Goal: Find specific page/section: Find specific page/section

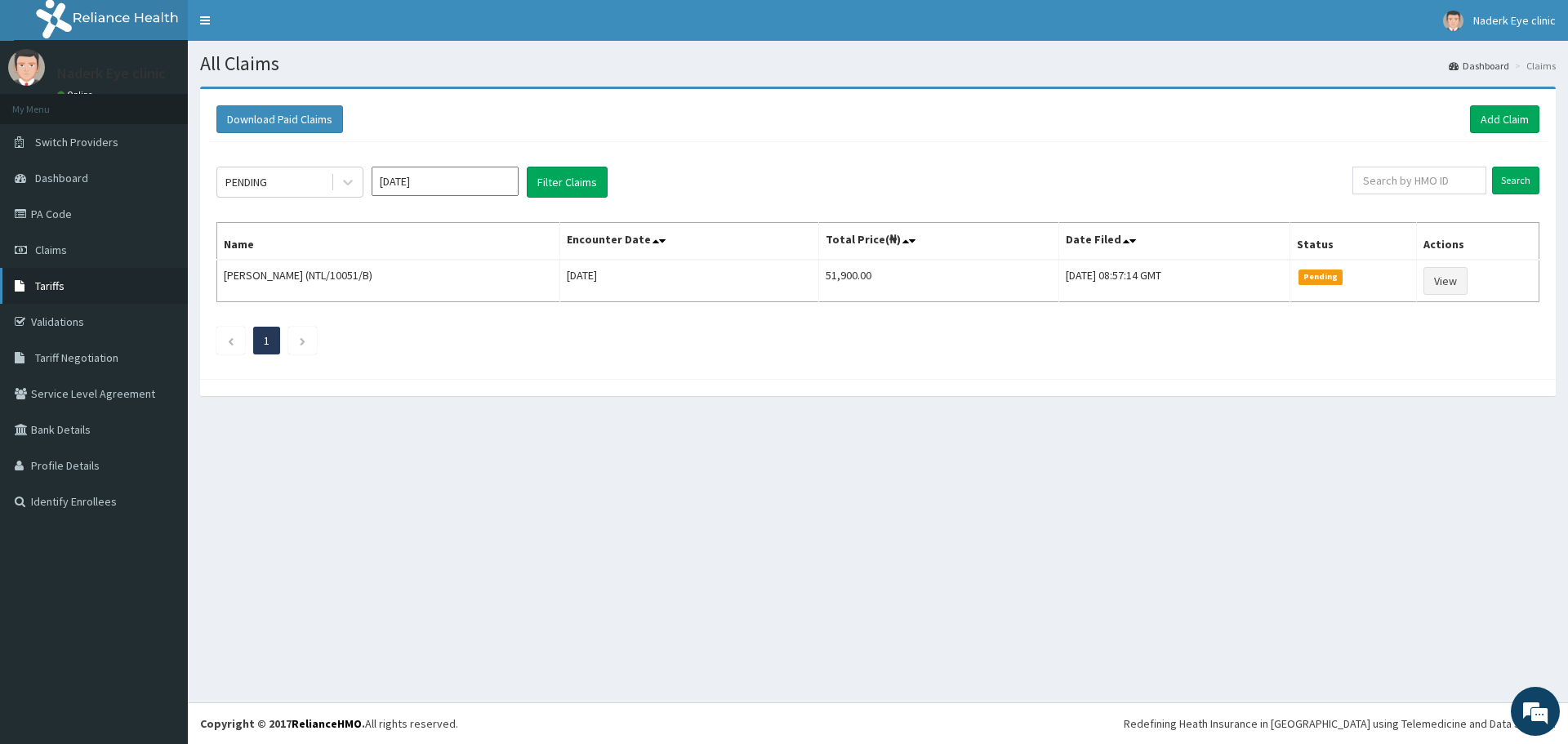
click at [90, 282] on link "Tariffs" at bounding box center [93, 286] width 188 height 36
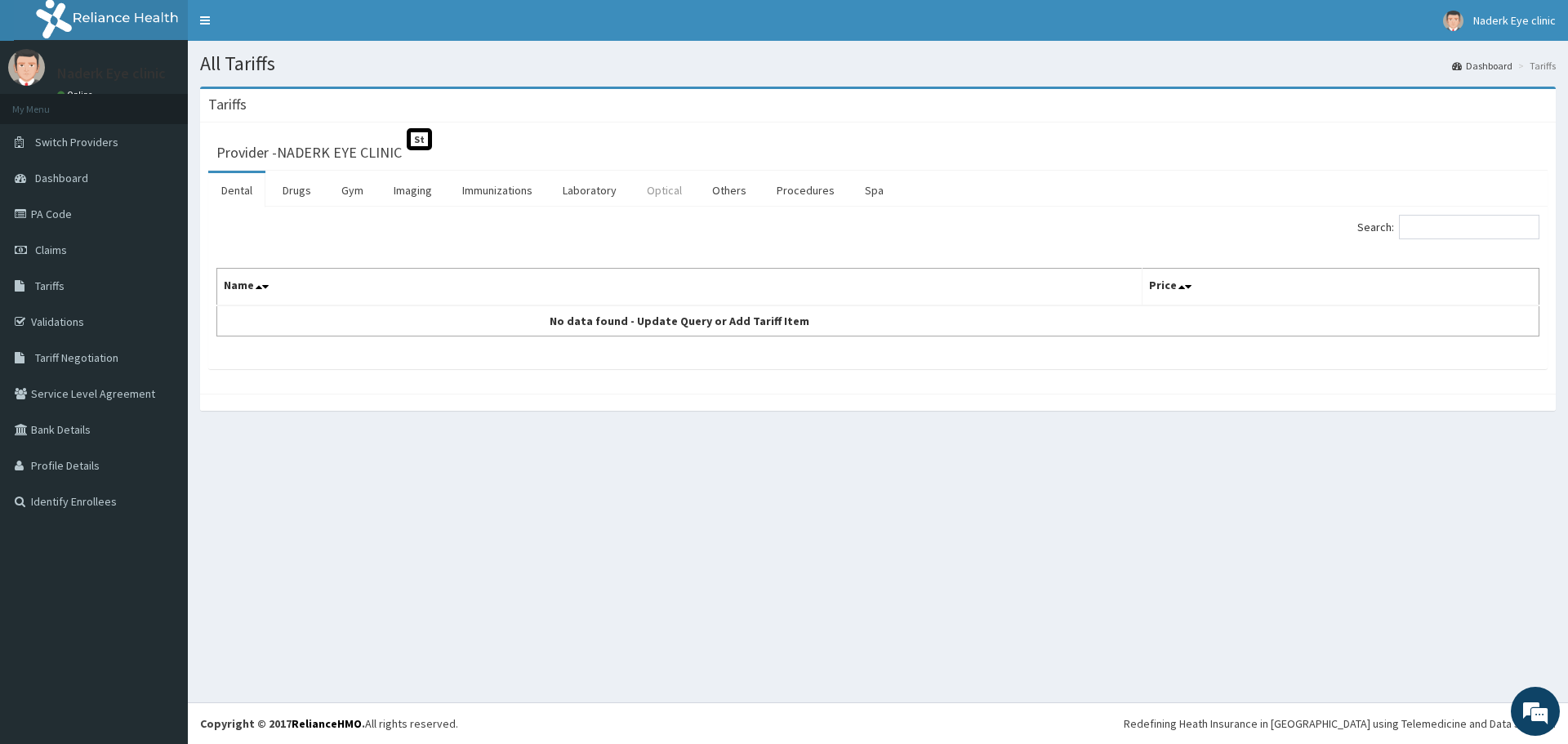
click at [672, 194] on link "Optical" at bounding box center [664, 190] width 62 height 34
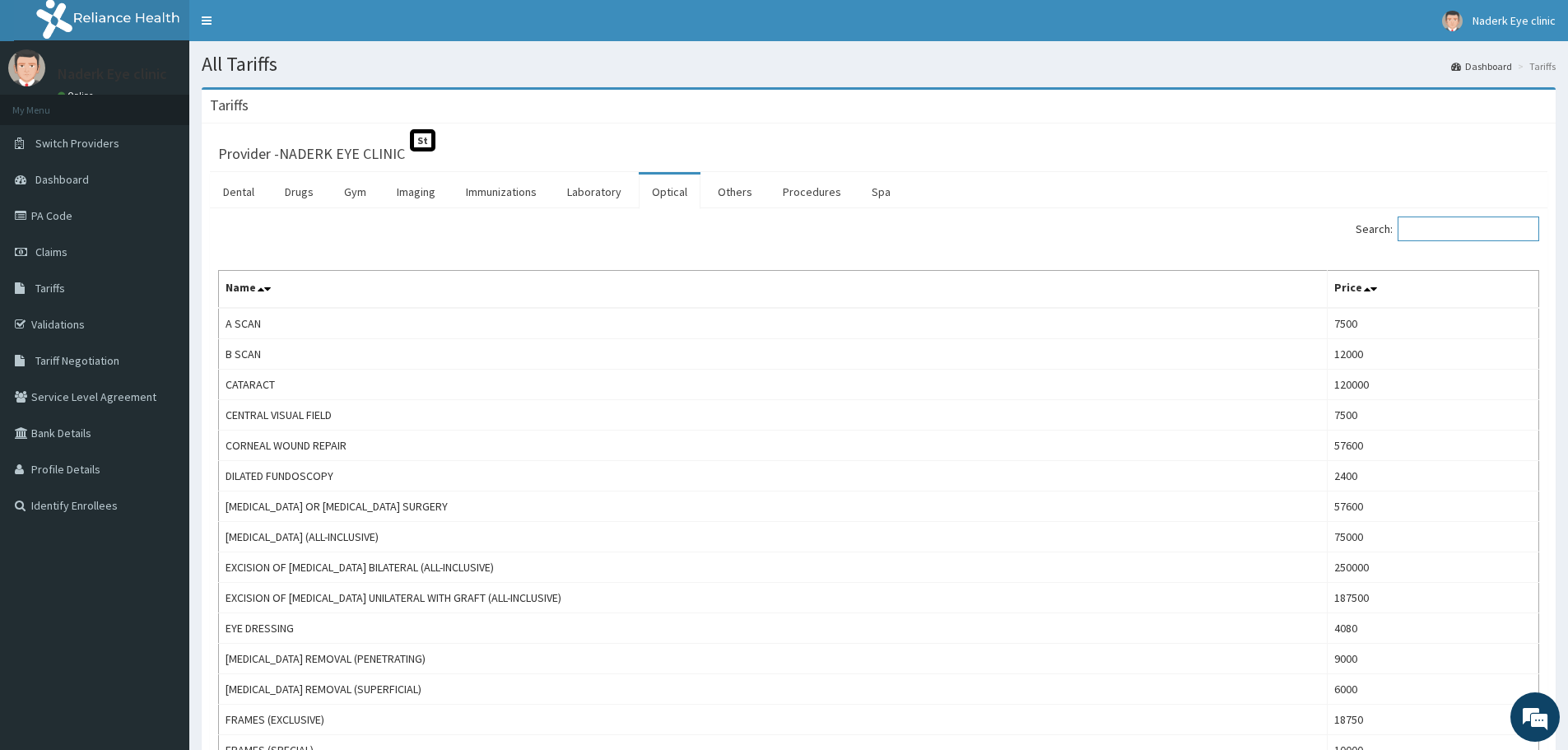
click at [1456, 226] on input "Search:" at bounding box center [1468, 229] width 141 height 25
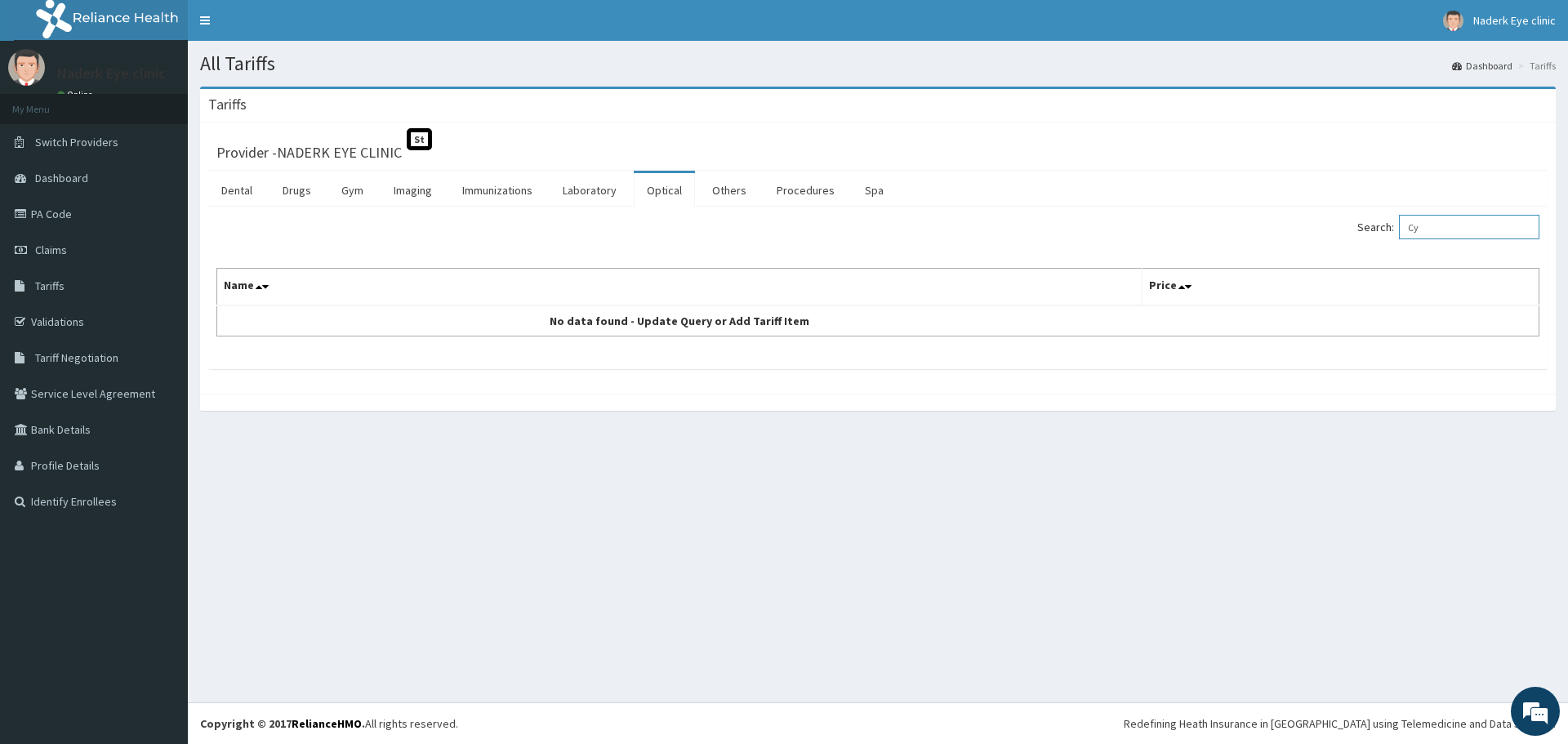
type input "C"
type input "m"
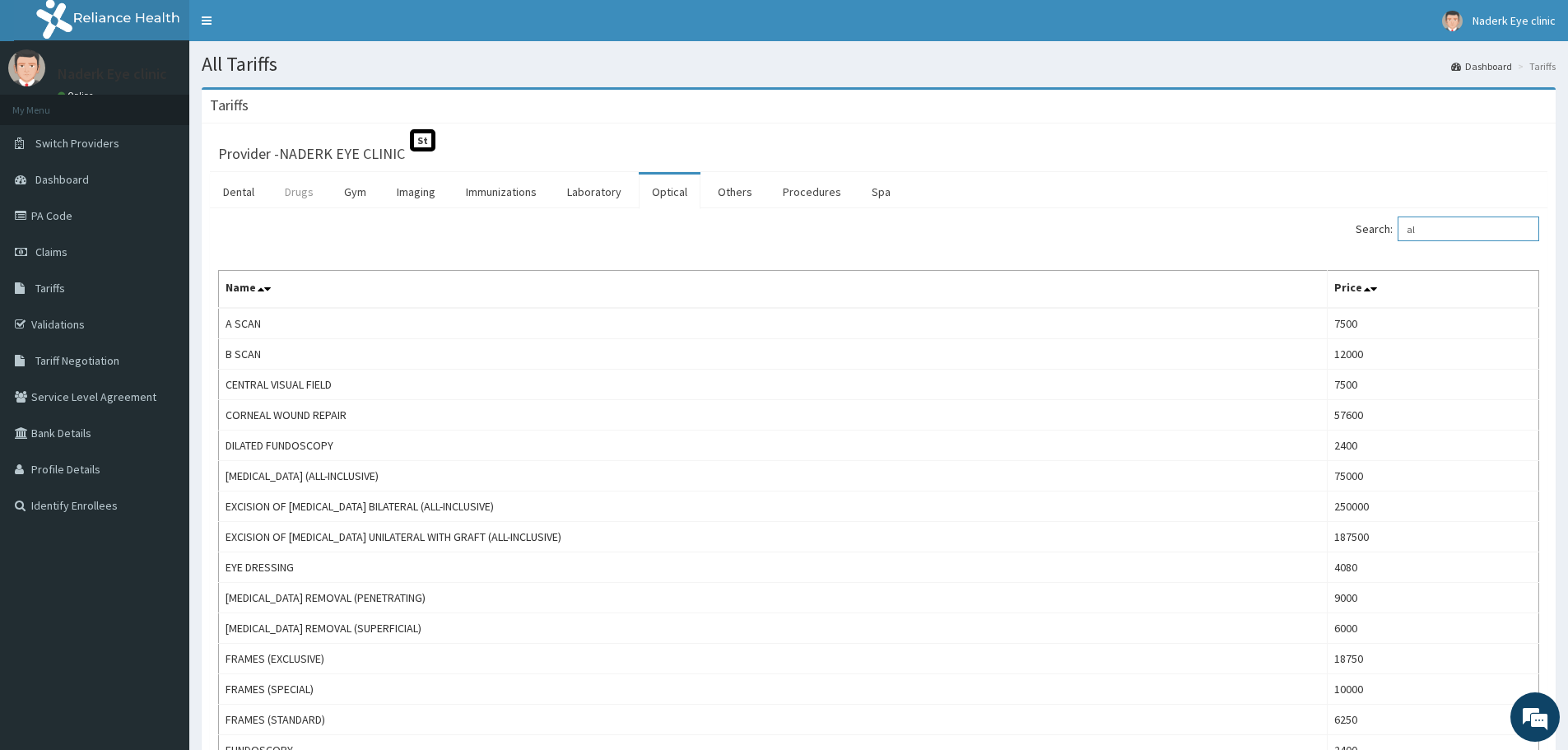
type input "al"
click at [307, 198] on link "Drugs" at bounding box center [299, 192] width 55 height 35
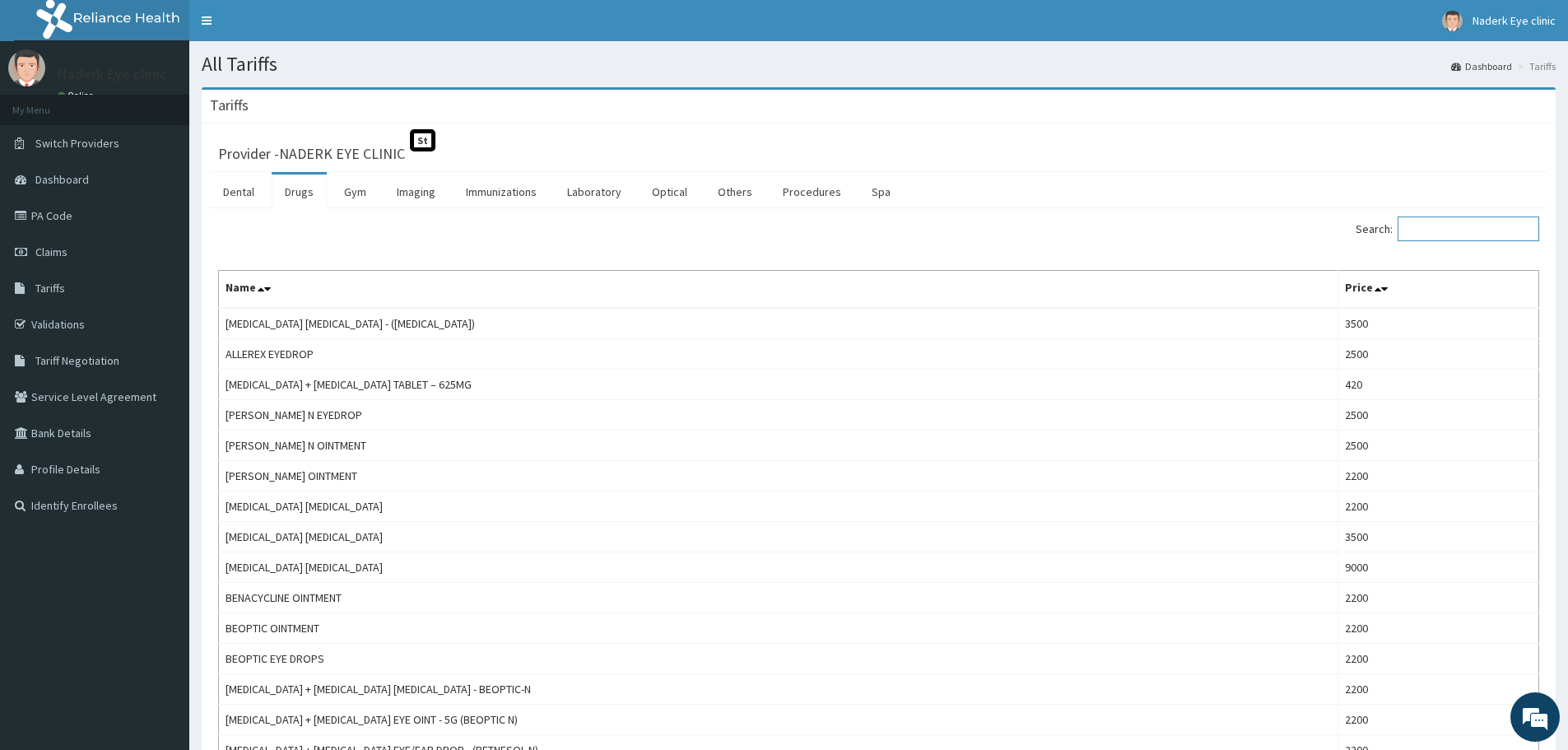
click at [1445, 229] on input "Search:" at bounding box center [1468, 229] width 141 height 25
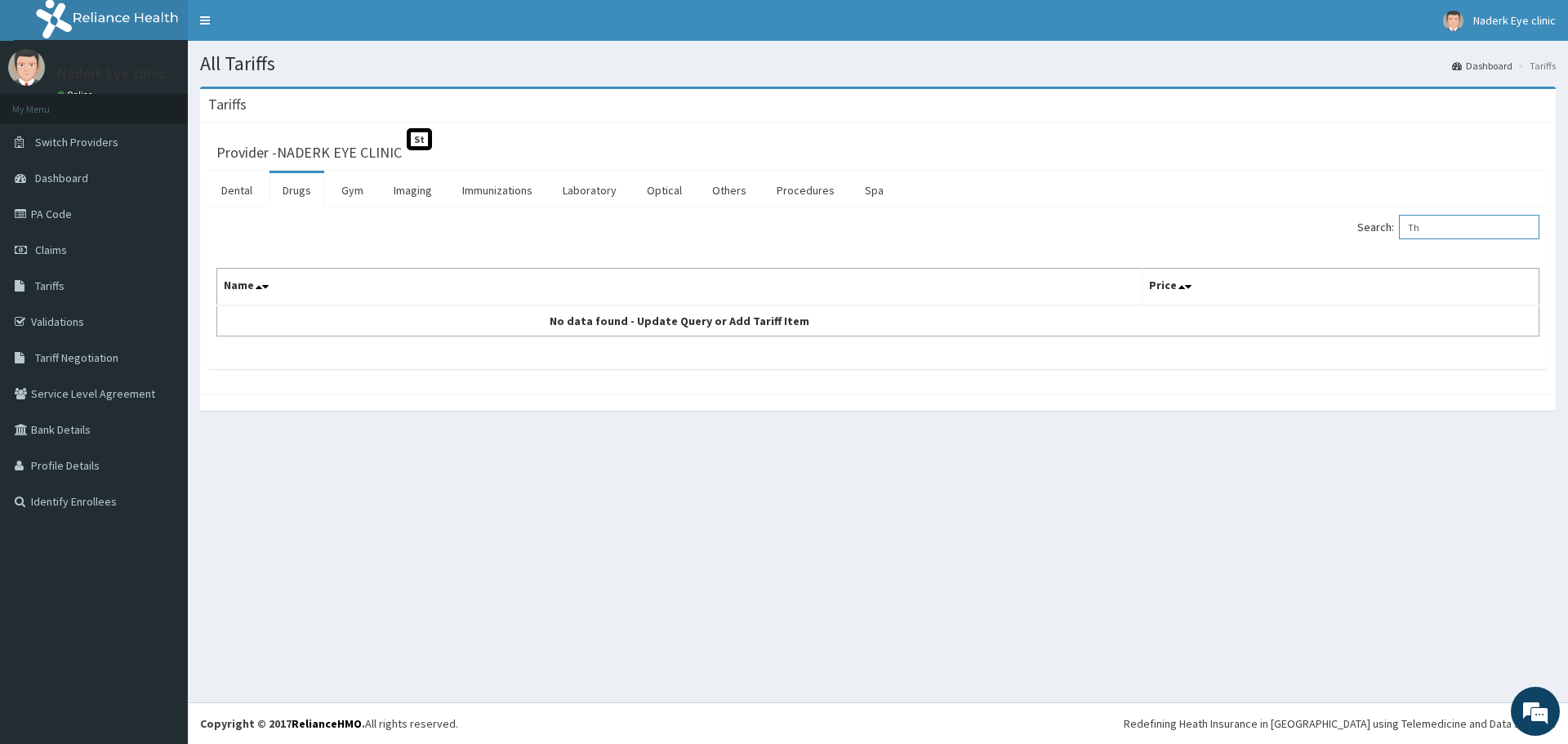
type input "T"
type input "C"
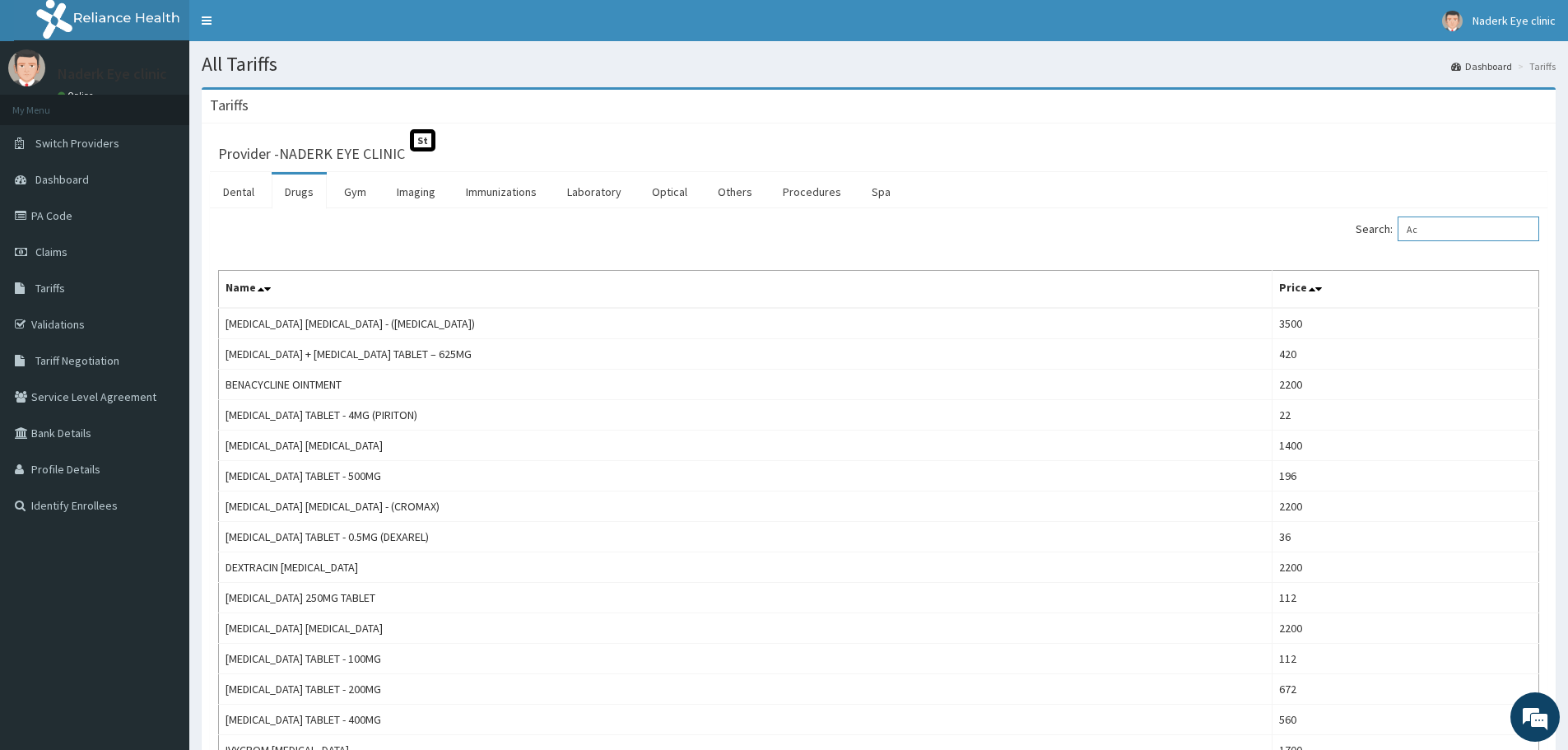
click at [1446, 231] on input "Ac" at bounding box center [1468, 229] width 141 height 25
type input "A"
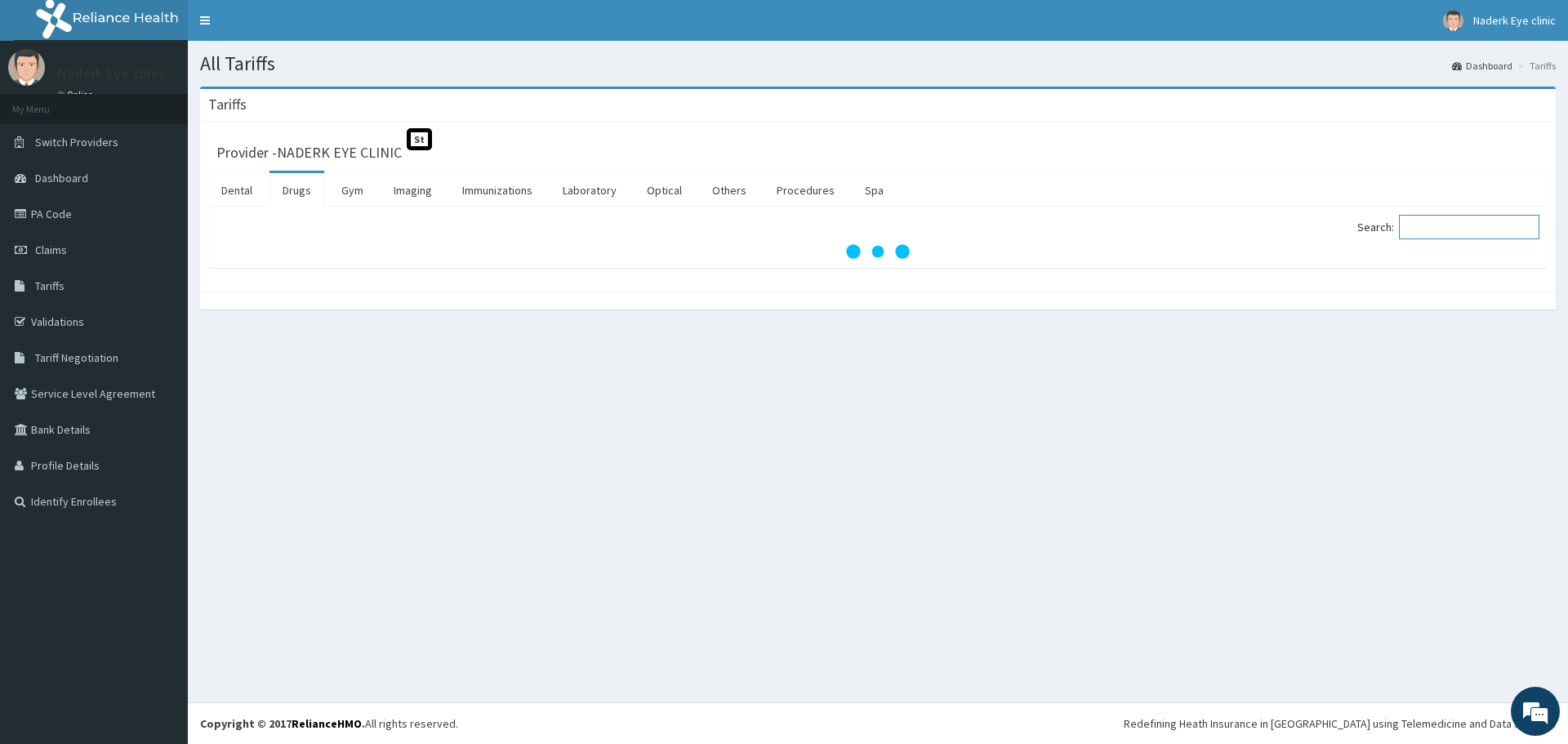
type input "A"
type input "T"
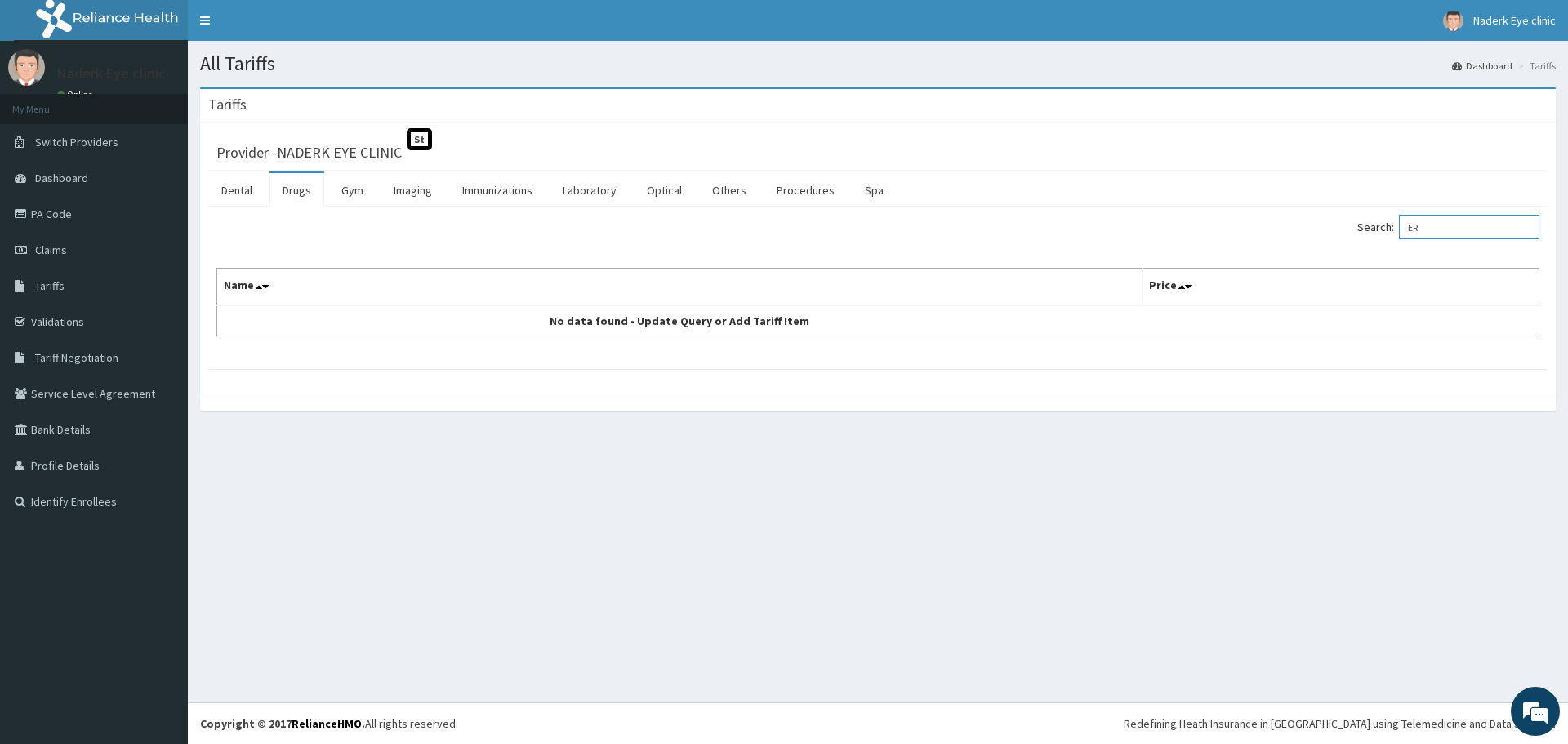
click at [1444, 230] on input "ER" at bounding box center [1469, 227] width 140 height 25
type input "E"
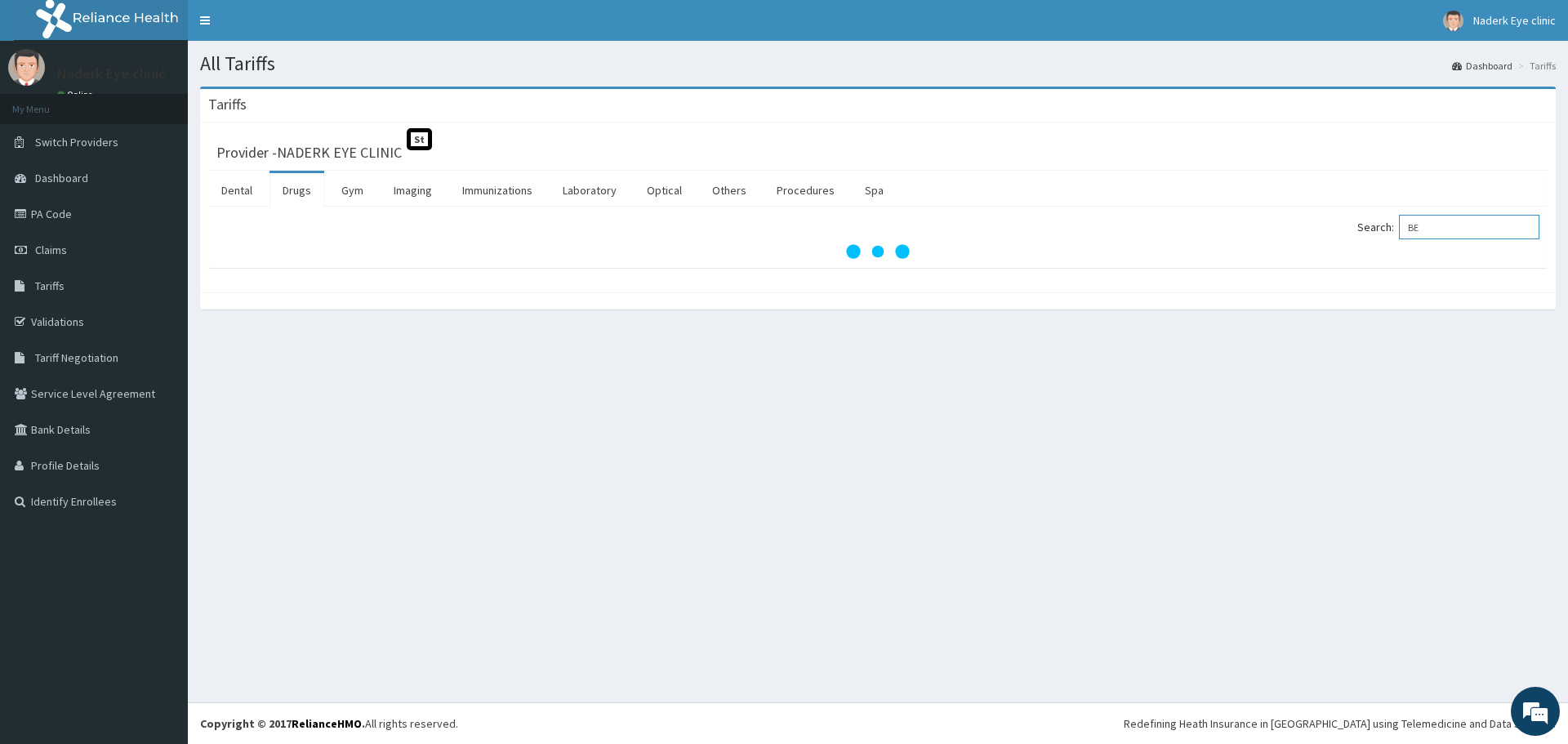
type input "B"
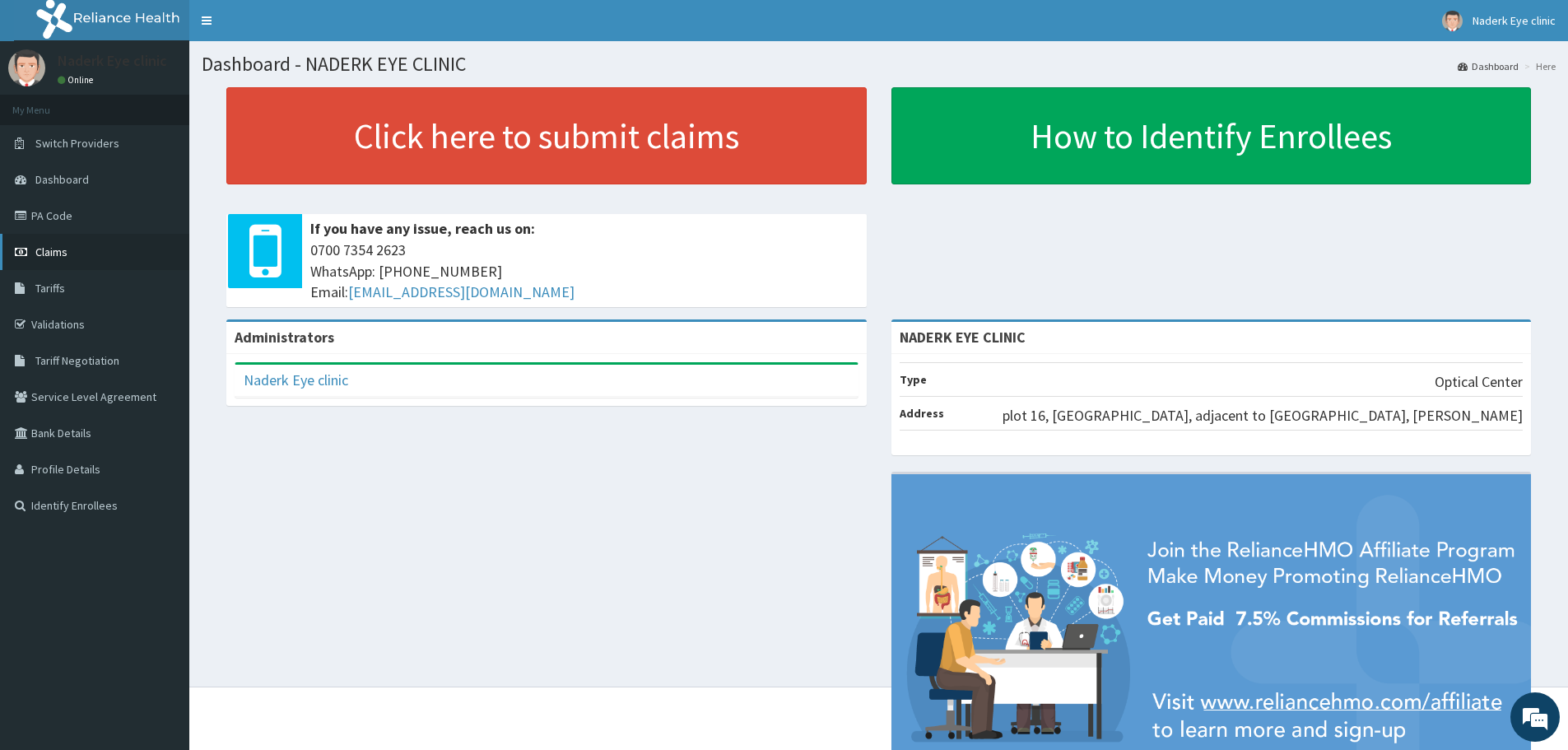
click at [72, 260] on link "Claims" at bounding box center [94, 252] width 189 height 36
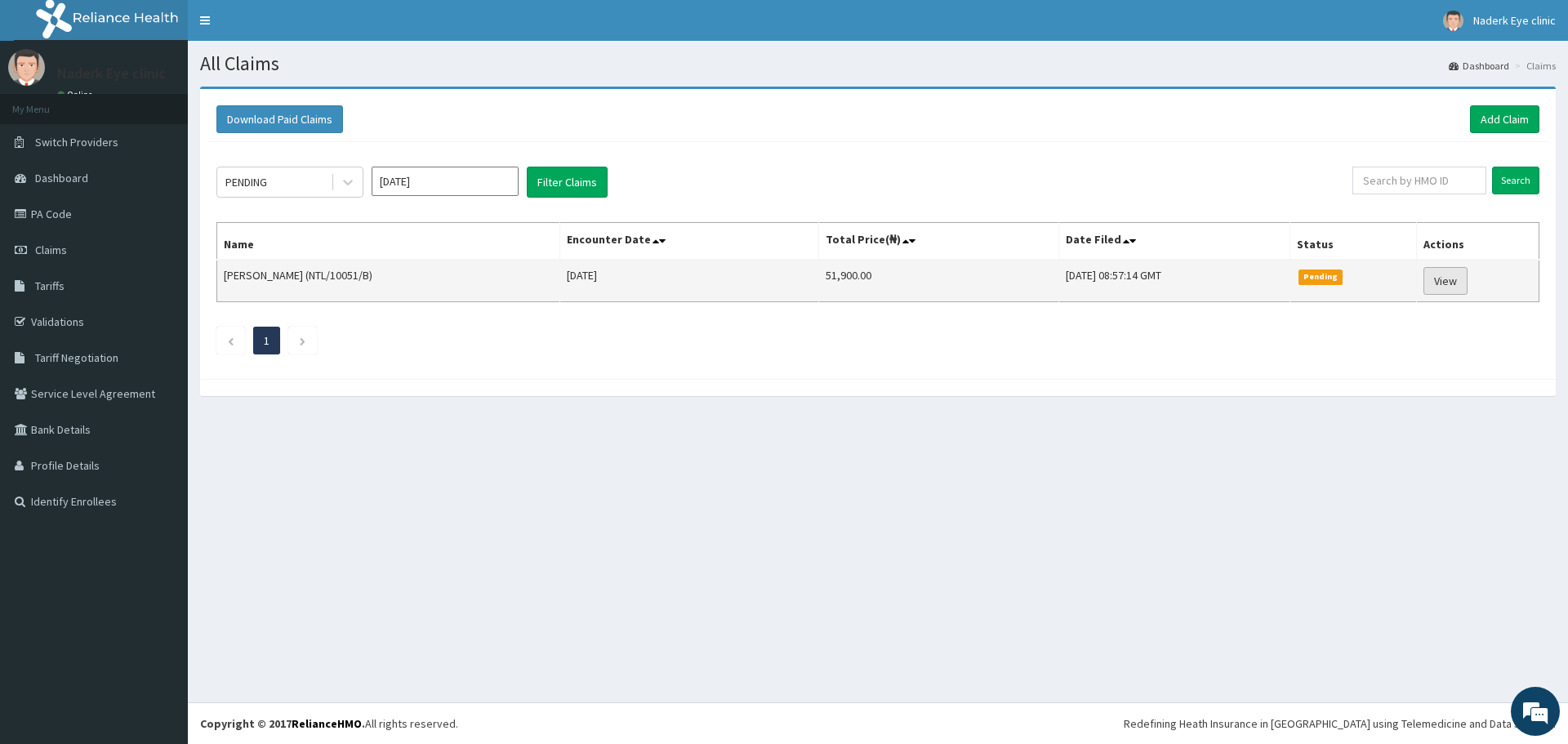
click at [1450, 287] on link "View" at bounding box center [1446, 281] width 44 height 28
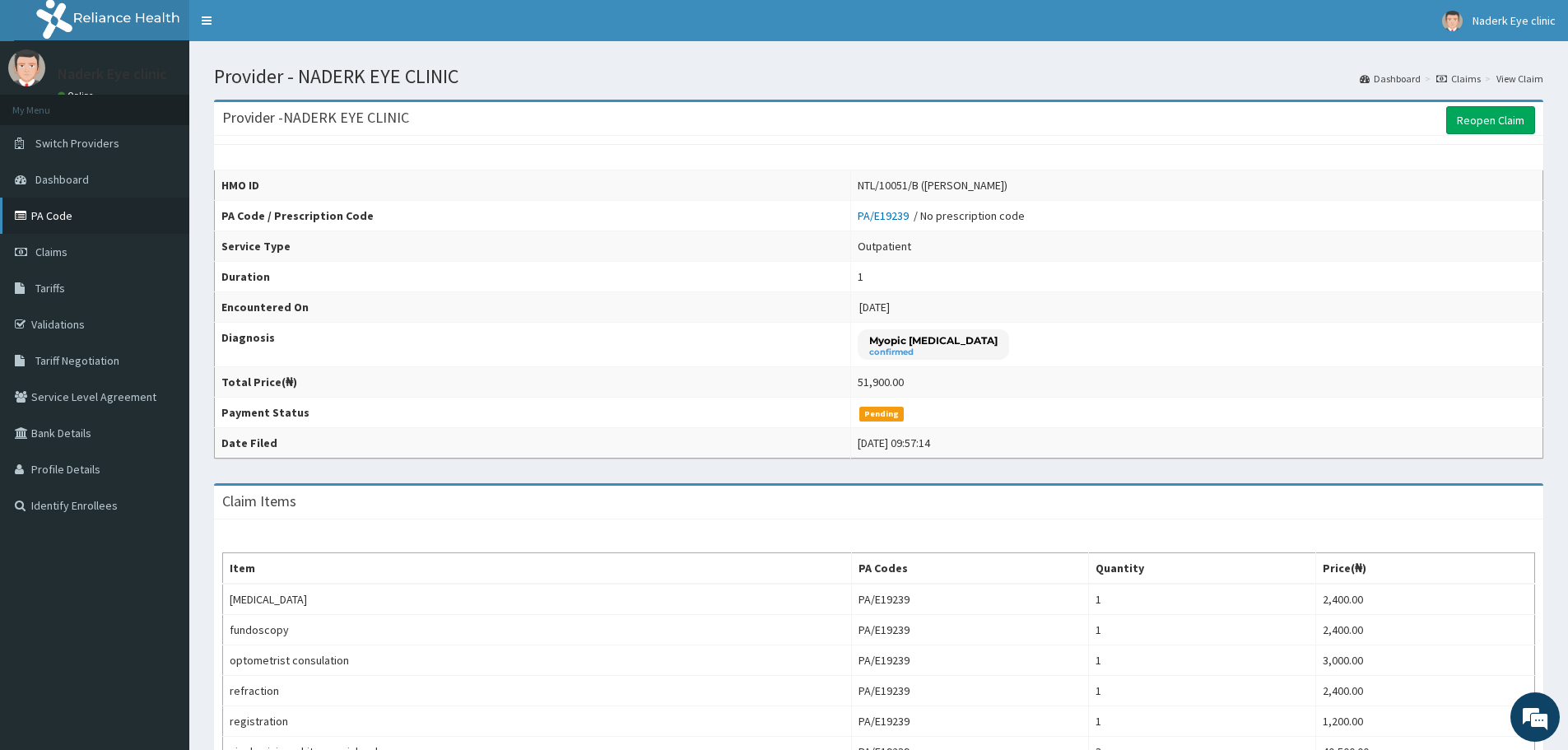
click at [100, 217] on link "PA Code" at bounding box center [94, 216] width 189 height 36
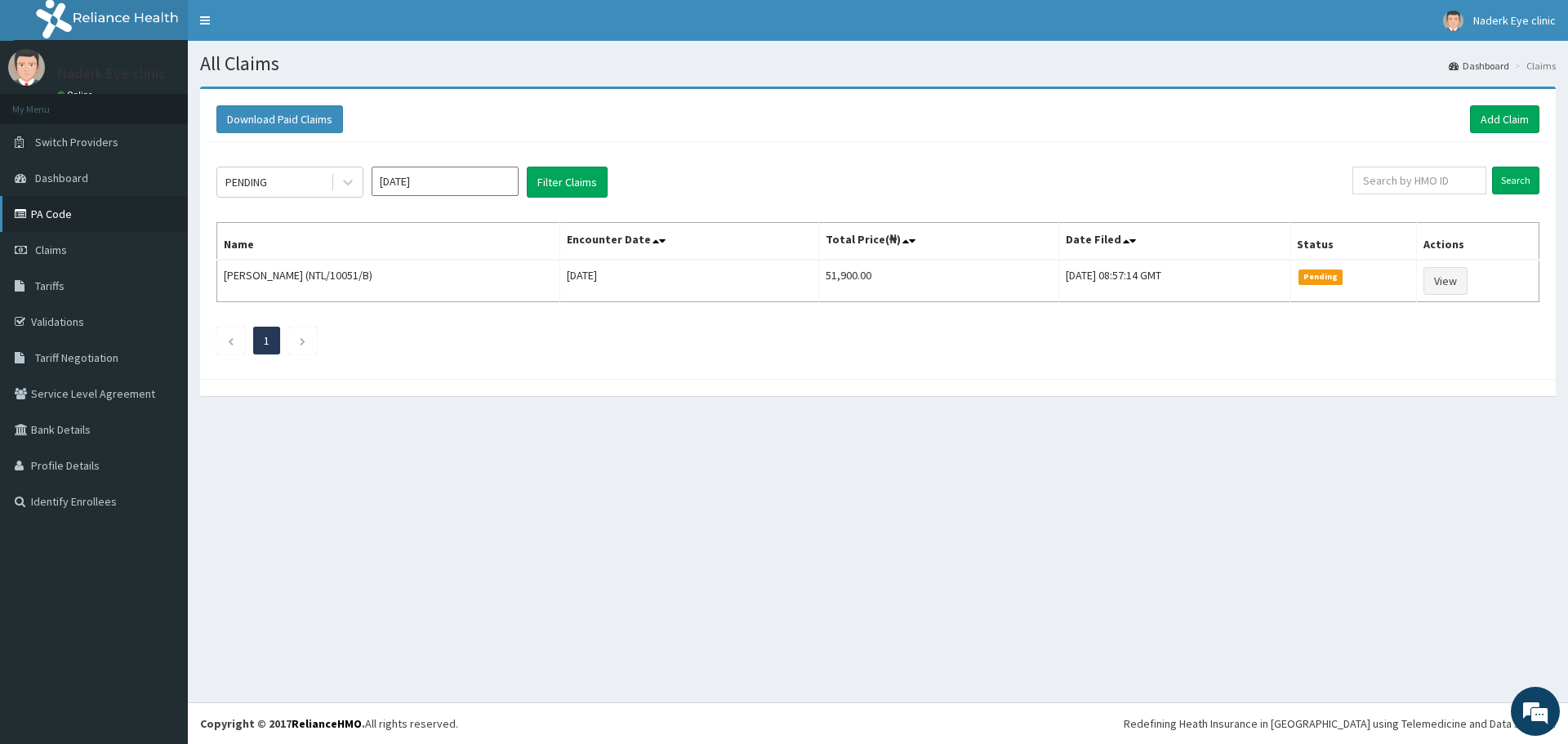
click at [71, 219] on link "PA Code" at bounding box center [93, 214] width 188 height 36
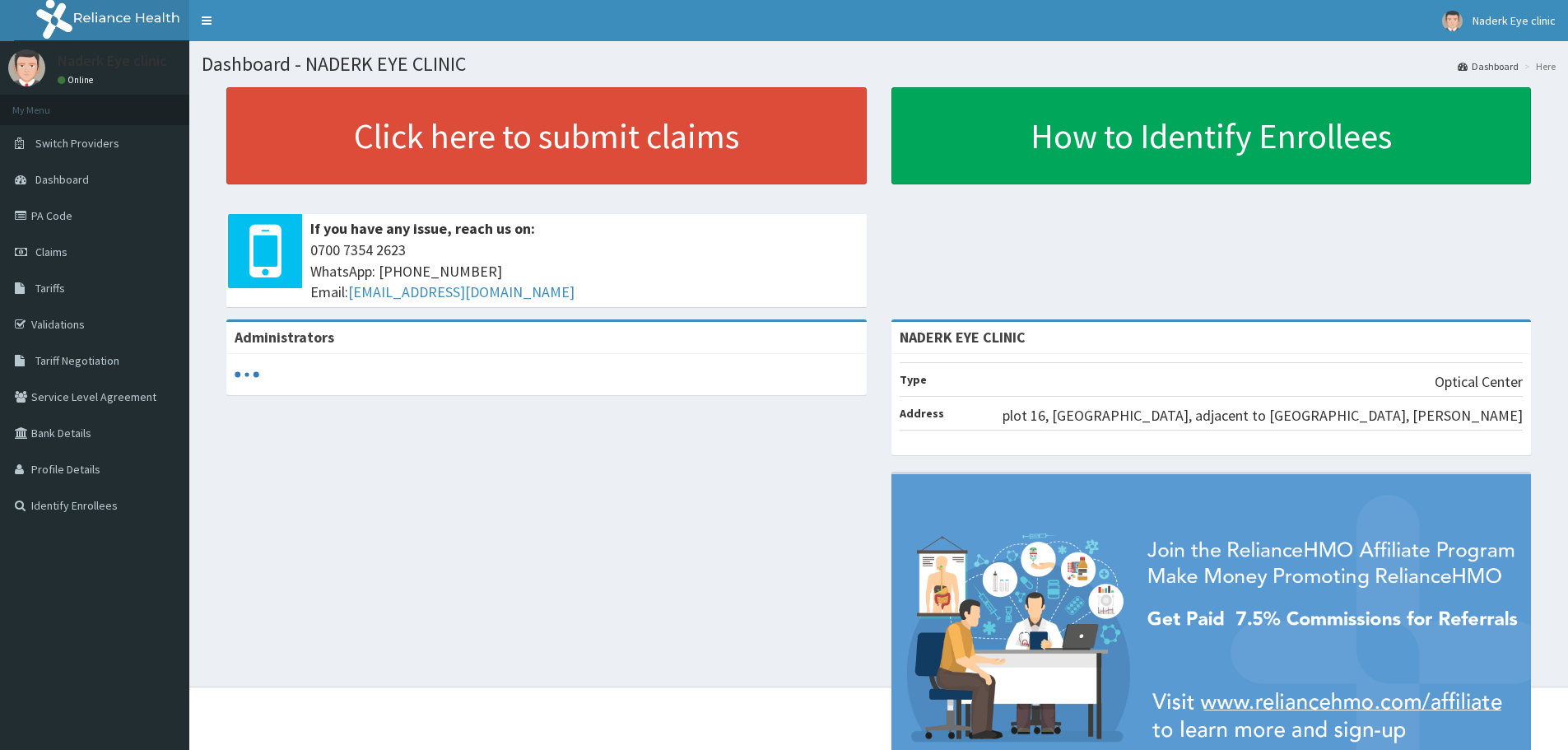
click at [68, 213] on link "PA Code" at bounding box center [94, 216] width 189 height 36
